Goal: Information Seeking & Learning: Understand process/instructions

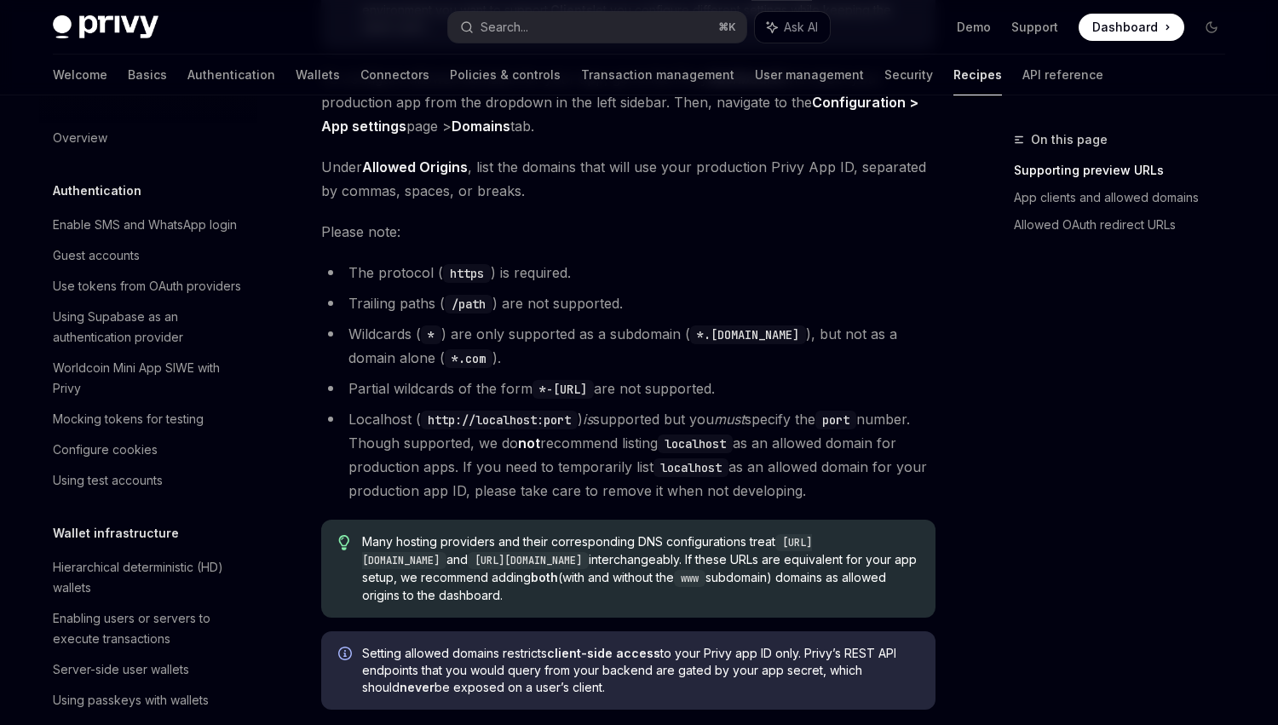
scroll to position [391, 0]
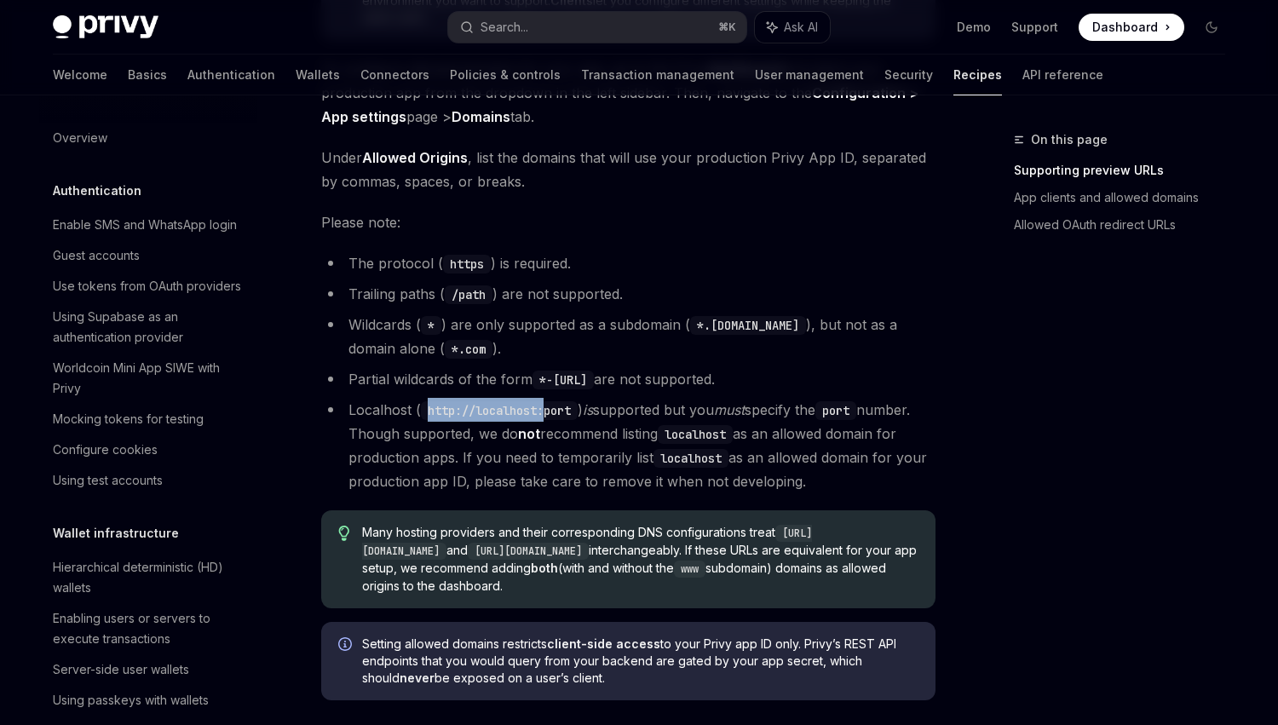
drag, startPoint x: 428, startPoint y: 405, endPoint x: 551, endPoint y: 405, distance: 123.5
click at [551, 405] on code "http://localhost:port" at bounding box center [499, 410] width 157 height 19
copy code "http://localhost:"
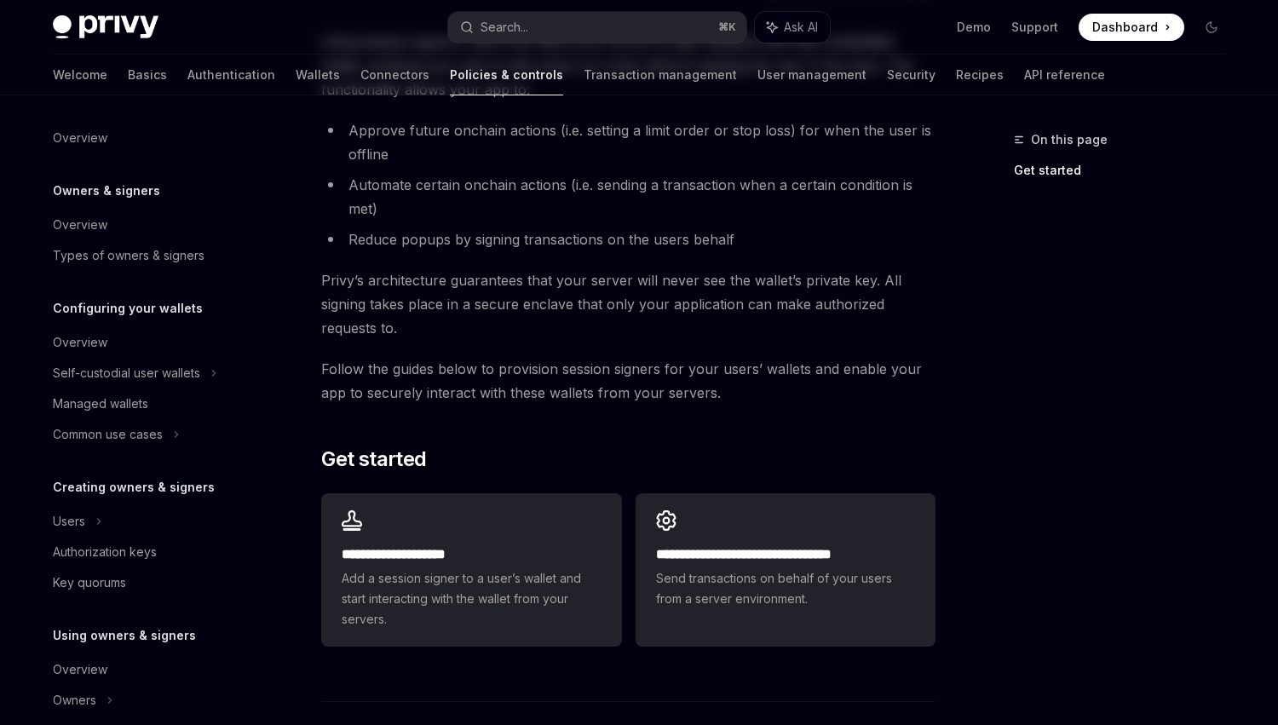
scroll to position [223, 0]
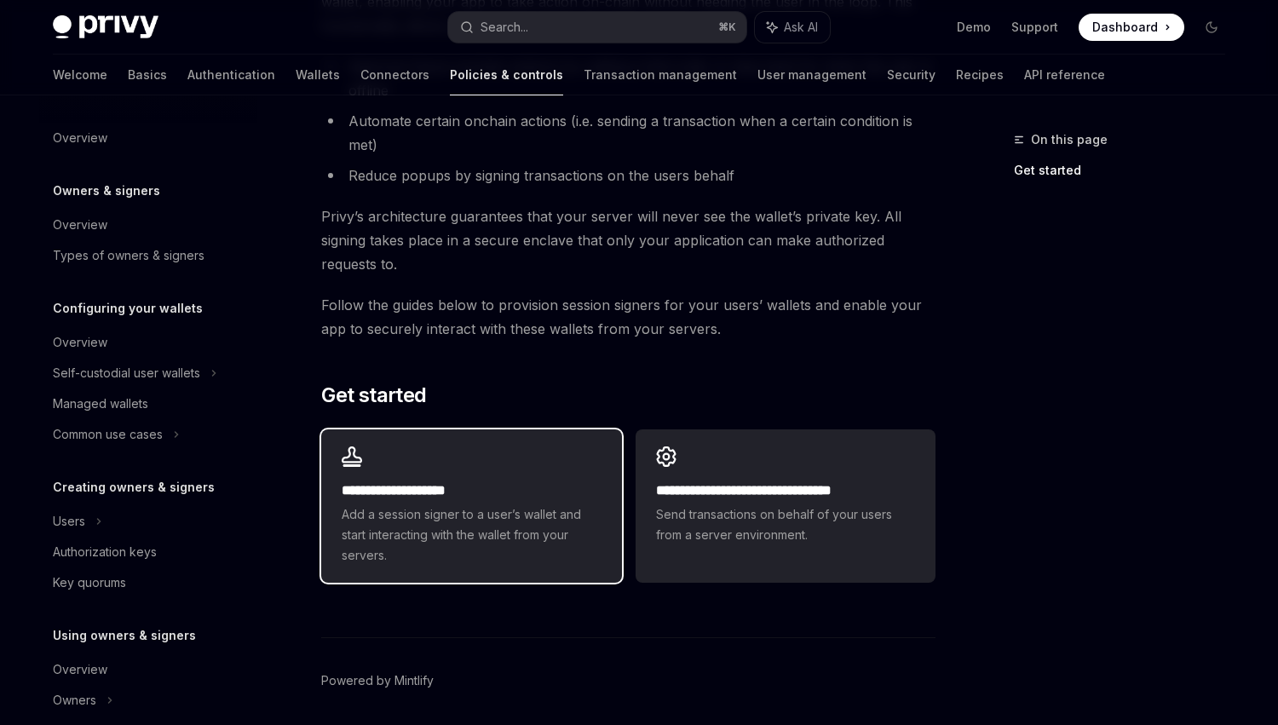
click at [431, 547] on span "Add a session signer to a user’s wallet and start interacting with the wallet f…" at bounding box center [471, 534] width 259 height 61
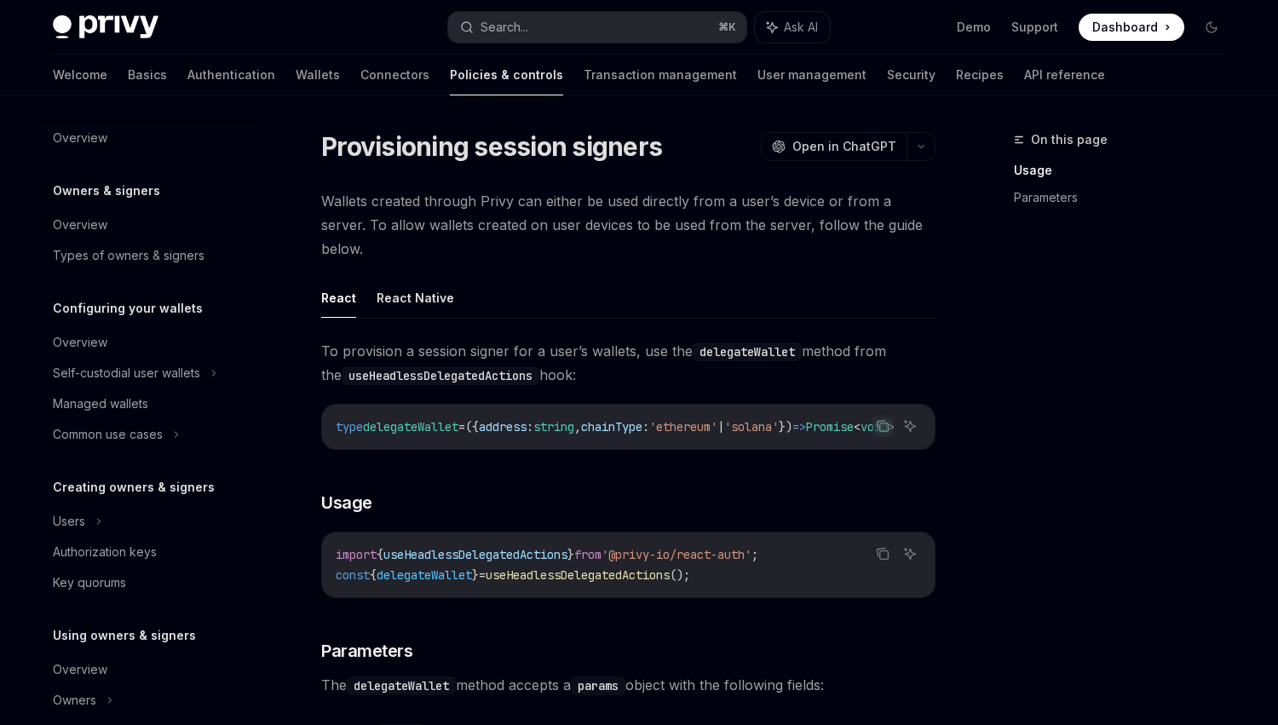
type textarea "*"
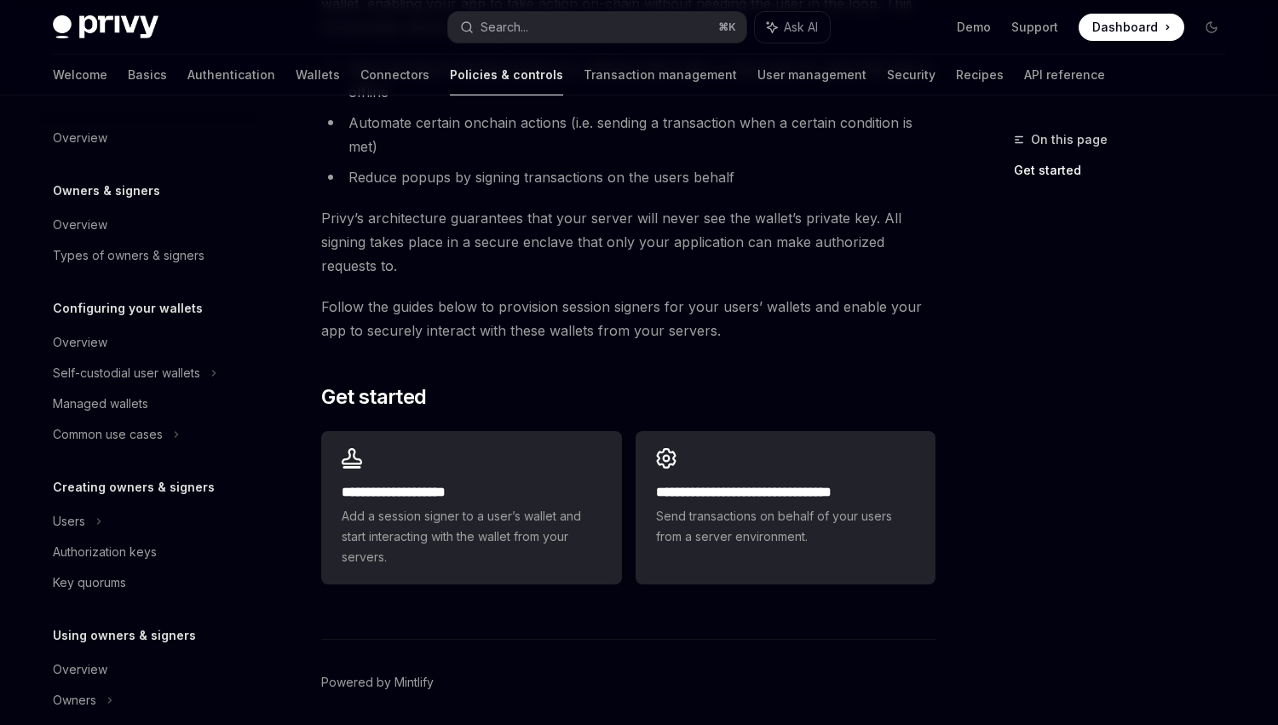
scroll to position [223, 0]
